Goal: Communication & Community: Answer question/provide support

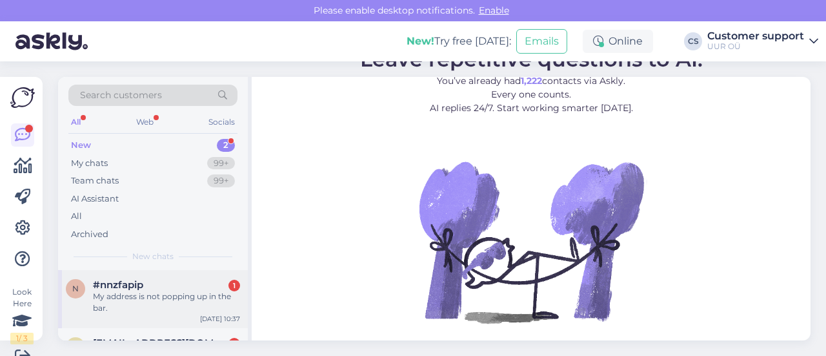
click at [141, 296] on div "My address is not popping up in the bar." at bounding box center [166, 301] width 147 height 23
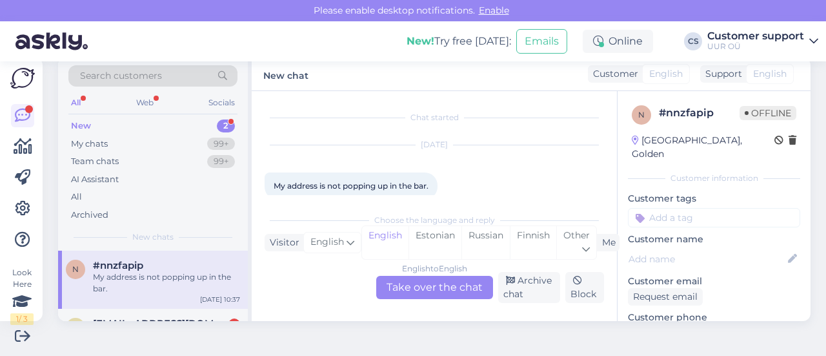
scroll to position [18, 0]
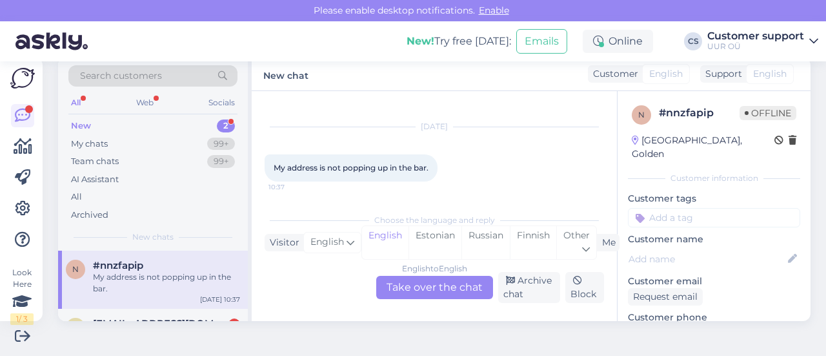
click at [400, 292] on div "English to English Take over the chat" at bounding box center [434, 287] width 117 height 23
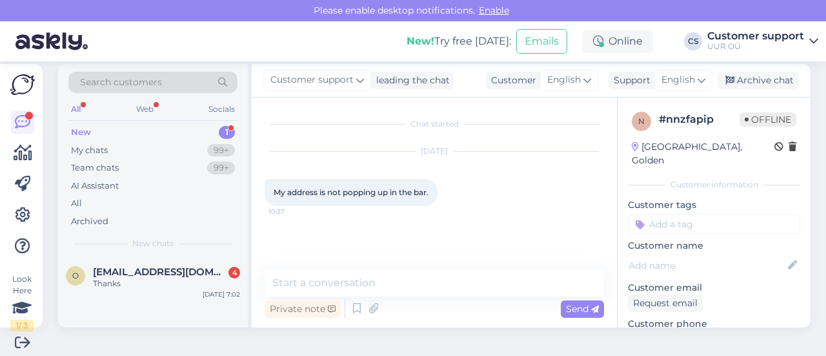
scroll to position [19, 0]
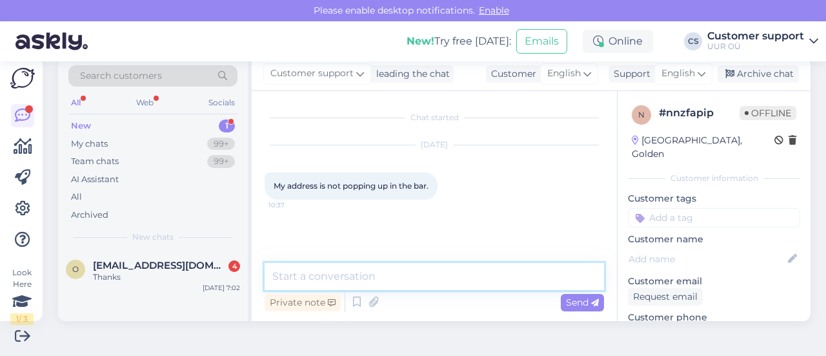
click at [404, 273] on textarea at bounding box center [434, 276] width 339 height 27
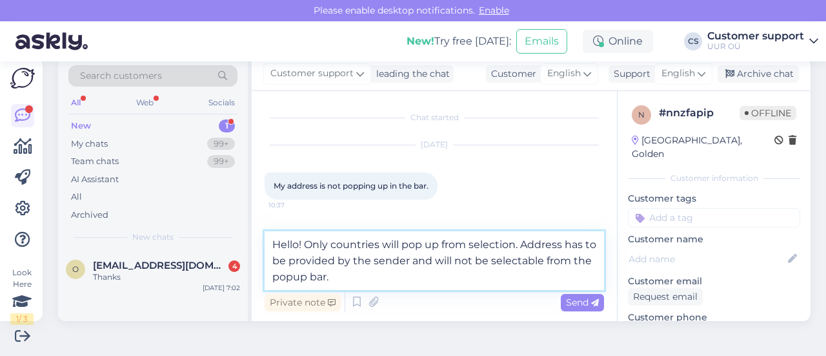
click at [396, 284] on textarea "Hello! Only countries will pop up from selection. Address has to be provided by…" at bounding box center [434, 260] width 339 height 59
click at [401, 256] on textarea "Hello! Only countries will pop up from selection. Address has to be provided by…" at bounding box center [434, 260] width 339 height 59
type textarea "Hello! Only countries will pop up from selection. Address has to be provided by…"
click at [414, 285] on textarea "Hello! Only countries will pop up from selection. Address has to be provided by…" at bounding box center [434, 260] width 339 height 59
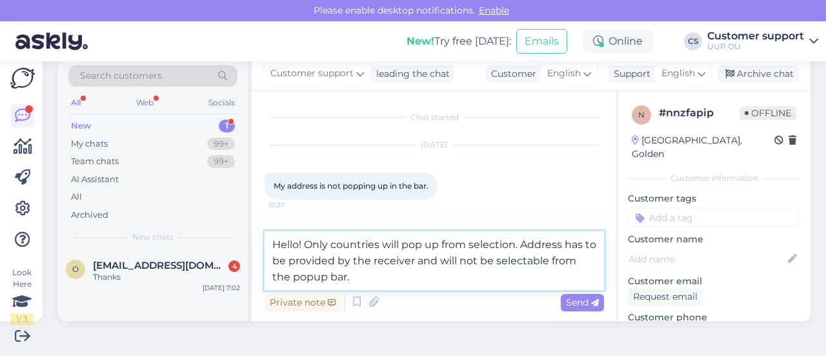
click at [439, 274] on textarea "Hello! Only countries will pop up from selection. Address has to be provided by…" at bounding box center [434, 260] width 339 height 59
click at [403, 277] on textarea "Hello! Only countries will pop up from selection. Address has to be provided by…" at bounding box center [434, 260] width 339 height 59
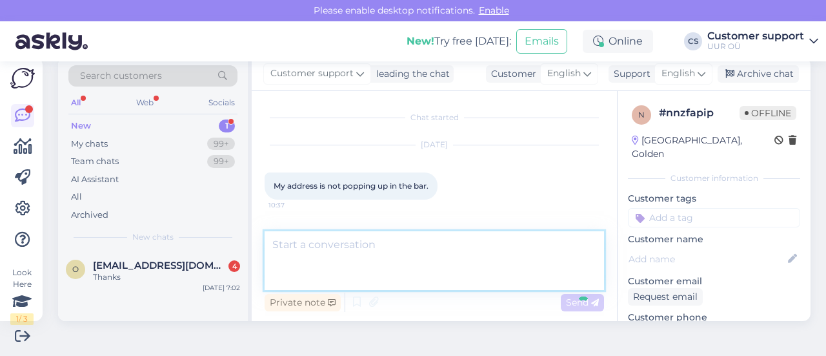
scroll to position [41, 0]
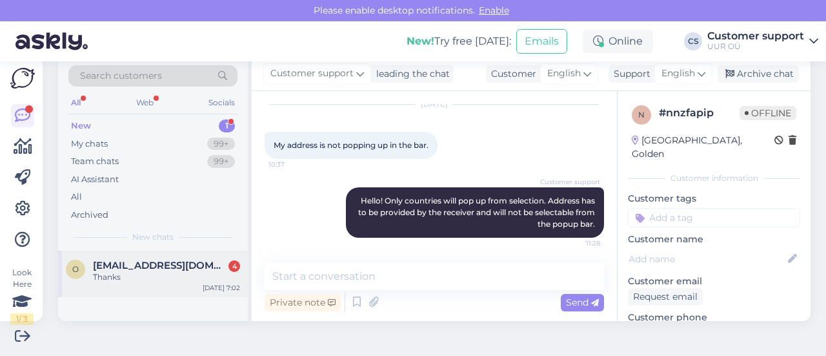
click at [147, 285] on div "o [EMAIL_ADDRESS][DOMAIN_NAME] 4 Thanks [DATE] 7:02" at bounding box center [153, 273] width 190 height 46
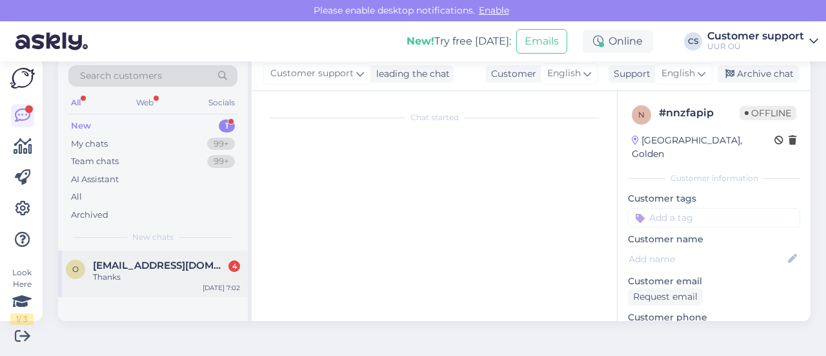
scroll to position [185, 0]
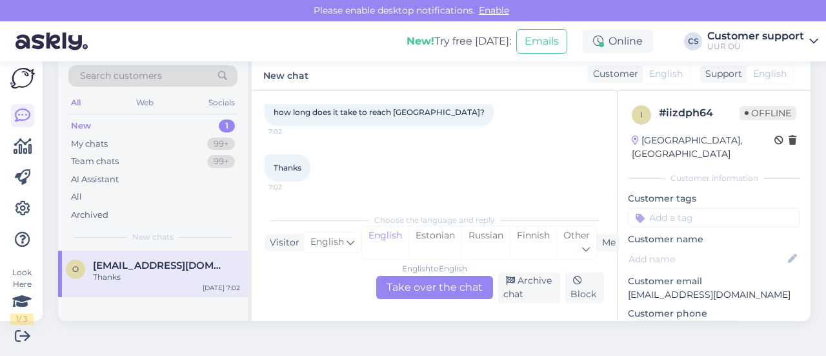
click at [399, 291] on div "English to English Take over the chat" at bounding box center [434, 287] width 117 height 23
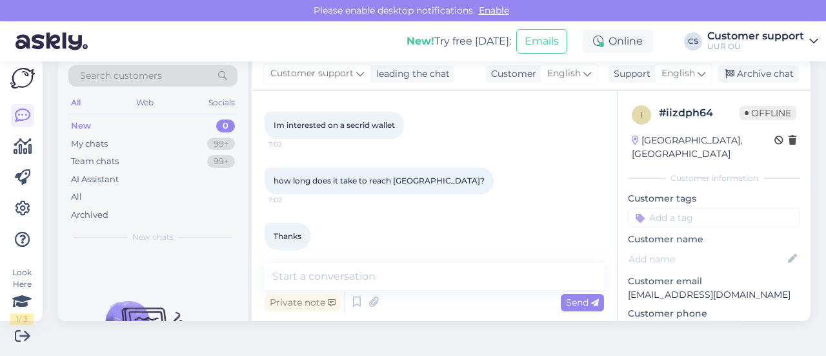
scroll to position [128, 0]
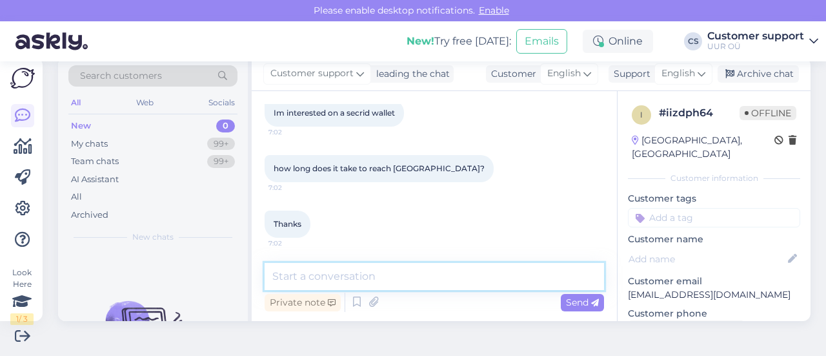
click at [401, 272] on textarea at bounding box center [434, 276] width 339 height 27
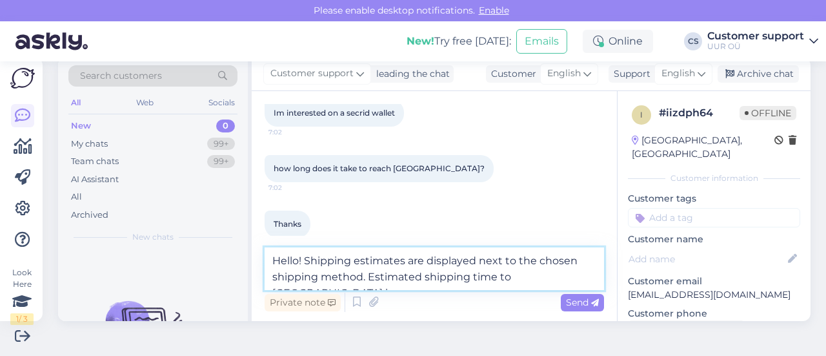
drag, startPoint x: 369, startPoint y: 278, endPoint x: 303, endPoint y: 252, distance: 70.7
click at [303, 252] on textarea "Hello! Shipping estimates are displayed next to the chosen shipping method. Est…" at bounding box center [434, 268] width 339 height 43
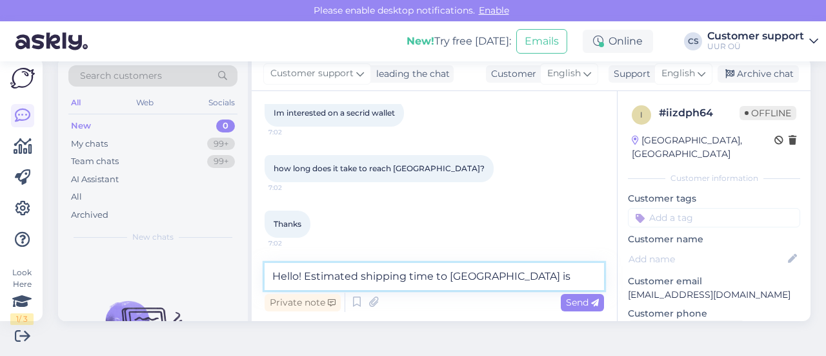
click at [514, 269] on textarea "Hello! Estimated shipping time to [GEOGRAPHIC_DATA] is" at bounding box center [434, 276] width 339 height 27
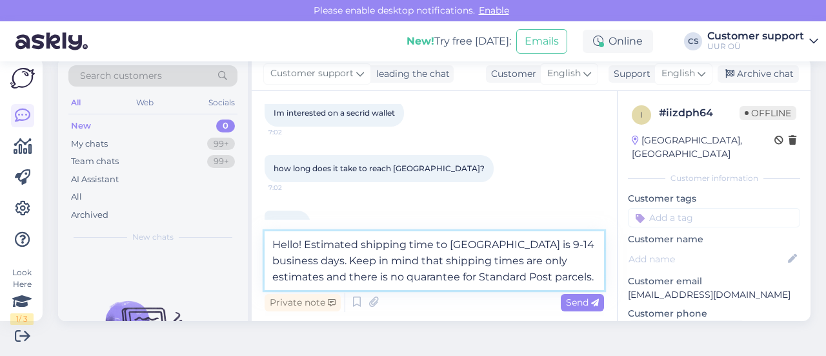
click at [352, 274] on textarea "Hello! Estimated shipping time to [GEOGRAPHIC_DATA] is 9-14 business days. Keep…" at bounding box center [434, 260] width 339 height 59
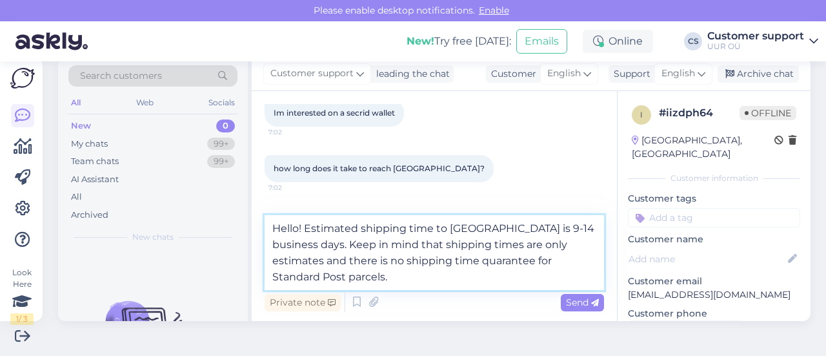
click at [363, 277] on textarea "Hello! Estimated shipping time to [GEOGRAPHIC_DATA] is 9-14 business days. Keep…" at bounding box center [434, 252] width 339 height 75
type textarea "Hello! Estimated shipping time to [GEOGRAPHIC_DATA] is 9-14 business days. Keep…"
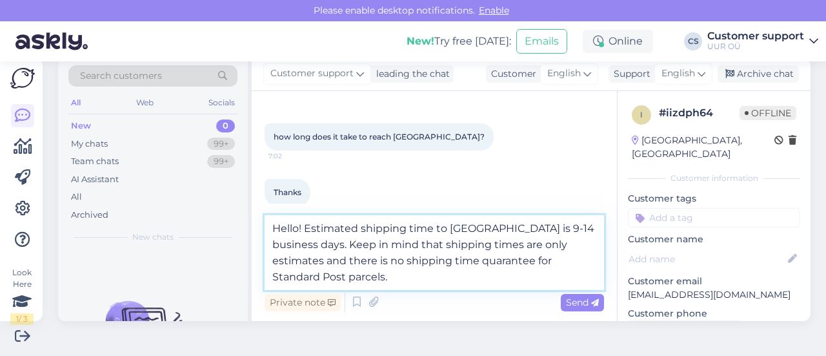
scroll to position [176, 0]
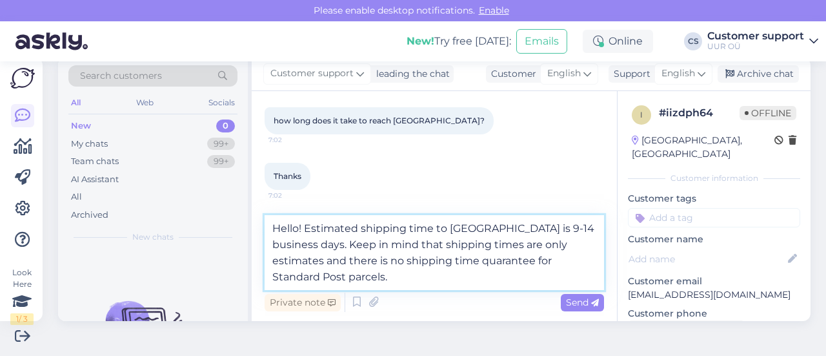
click at [364, 279] on textarea "Hello! Estimated shipping time to [GEOGRAPHIC_DATA] is 9-14 business days. Keep…" at bounding box center [434, 252] width 339 height 75
click at [388, 280] on textarea "Hello! Estimated shipping time to [GEOGRAPHIC_DATA] is 9-14 business days. Keep…" at bounding box center [434, 252] width 339 height 75
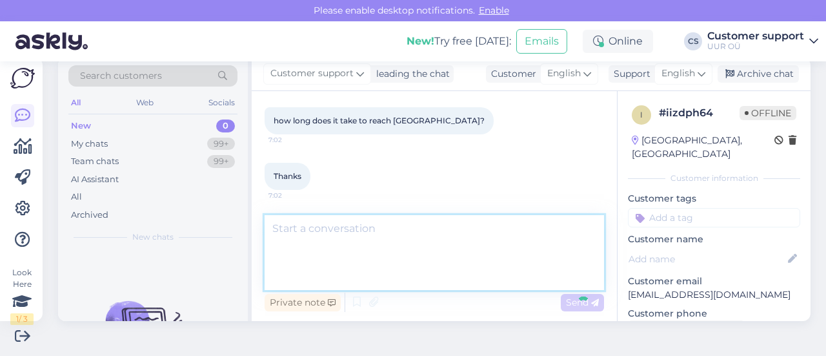
scroll to position [219, 0]
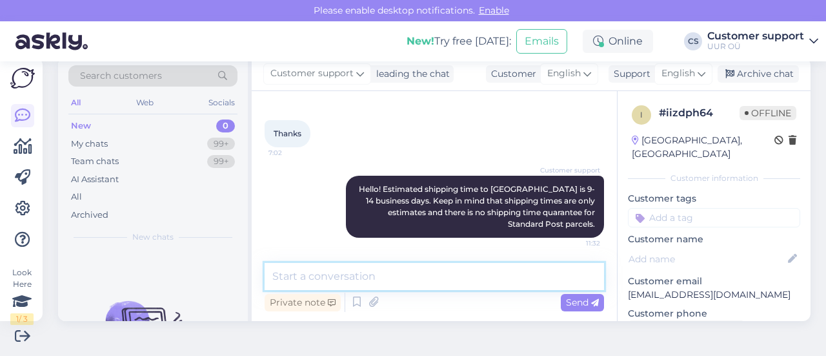
click at [414, 289] on textarea at bounding box center [434, 276] width 339 height 27
